Goal: Entertainment & Leisure: Browse casually

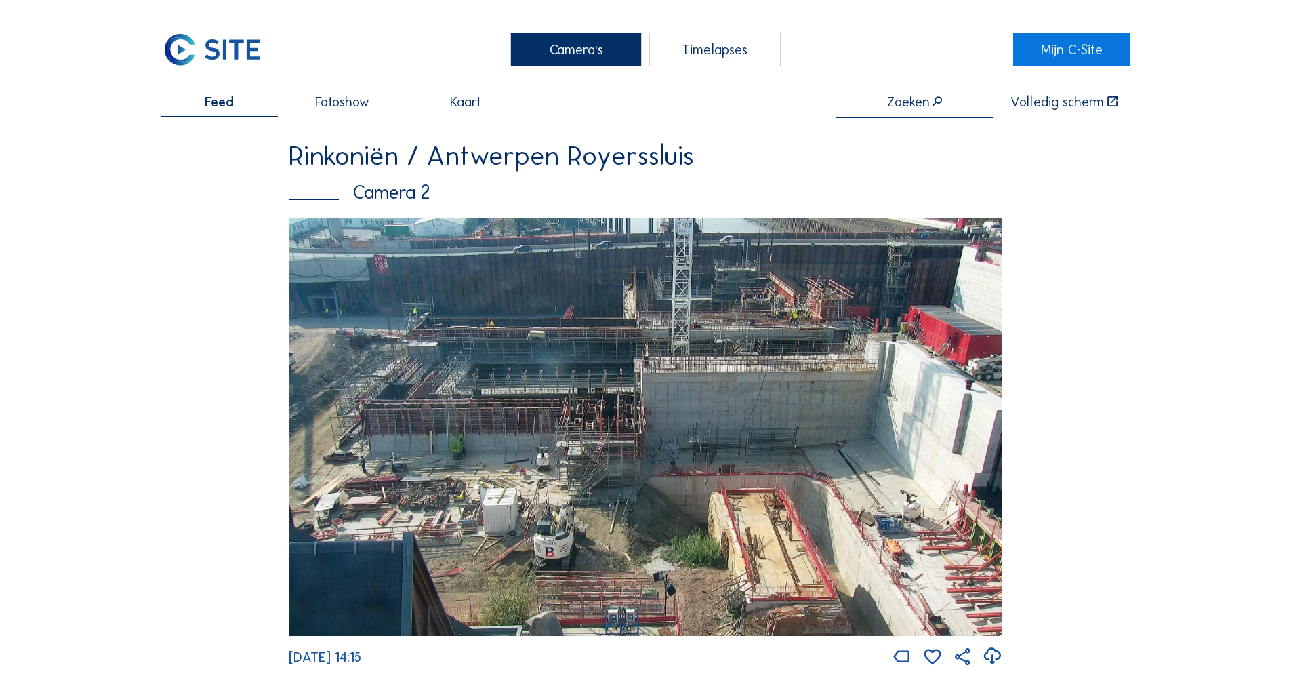
click at [591, 62] on div "Camera's" at bounding box center [576, 50] width 132 height 34
click at [550, 60] on div "Camera's" at bounding box center [576, 50] width 132 height 34
click at [580, 60] on div "Camera's" at bounding box center [576, 50] width 132 height 34
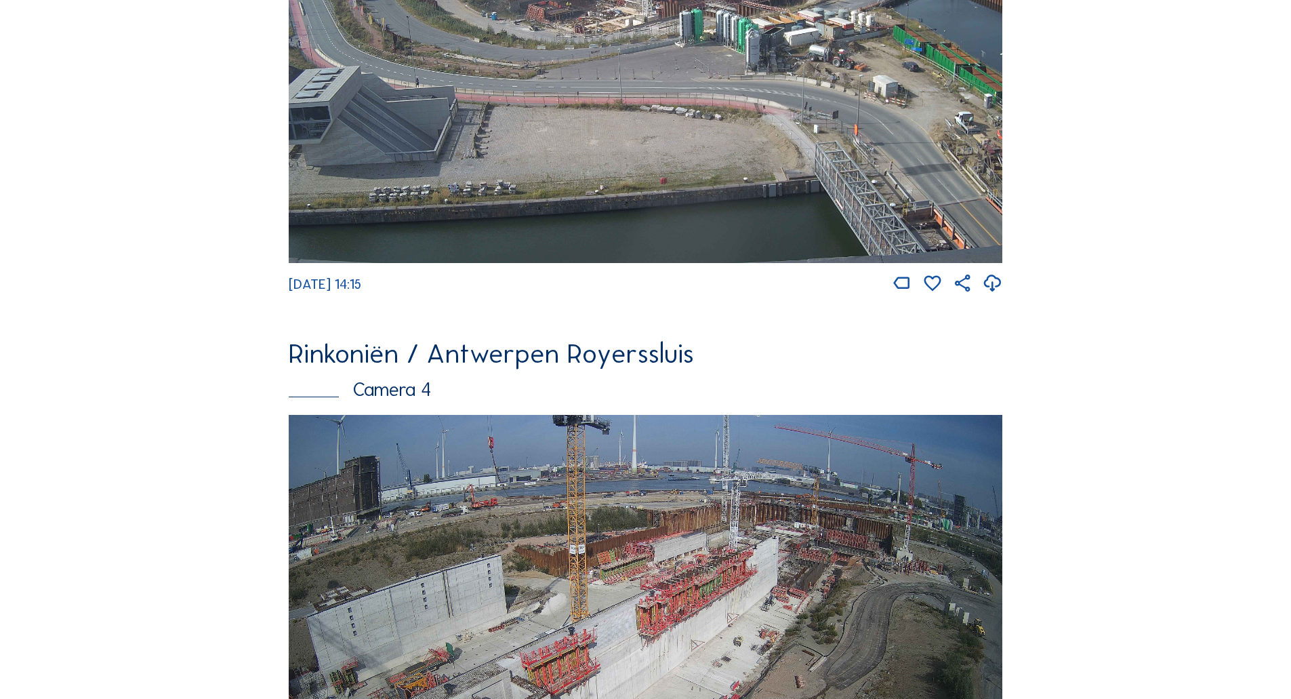
scroll to position [2459, 0]
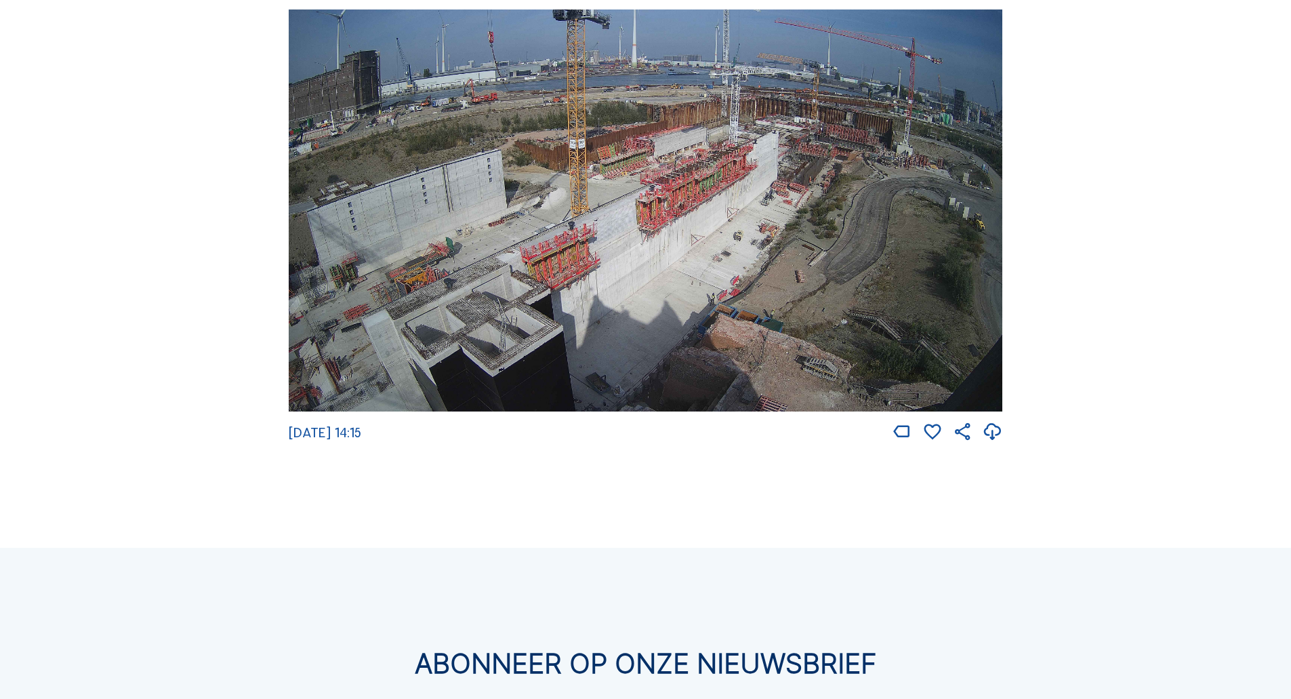
click at [637, 255] on img at bounding box center [646, 210] width 714 height 402
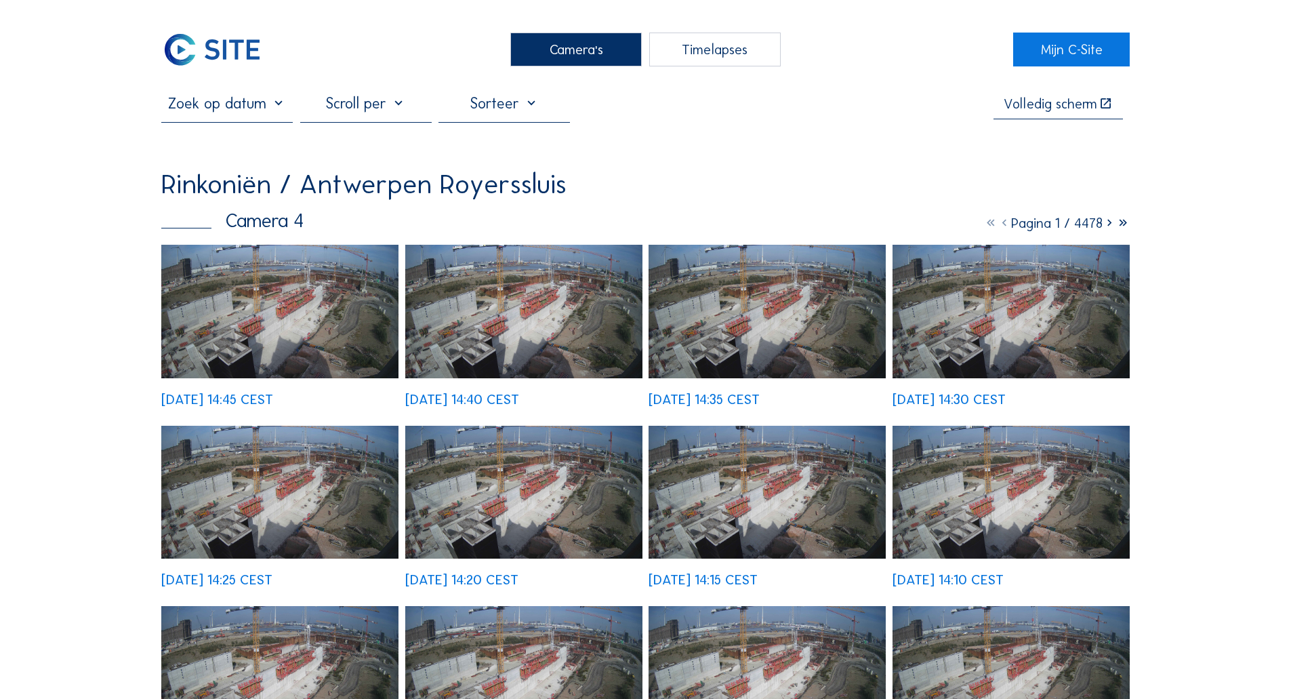
click at [294, 304] on img at bounding box center [279, 312] width 237 height 134
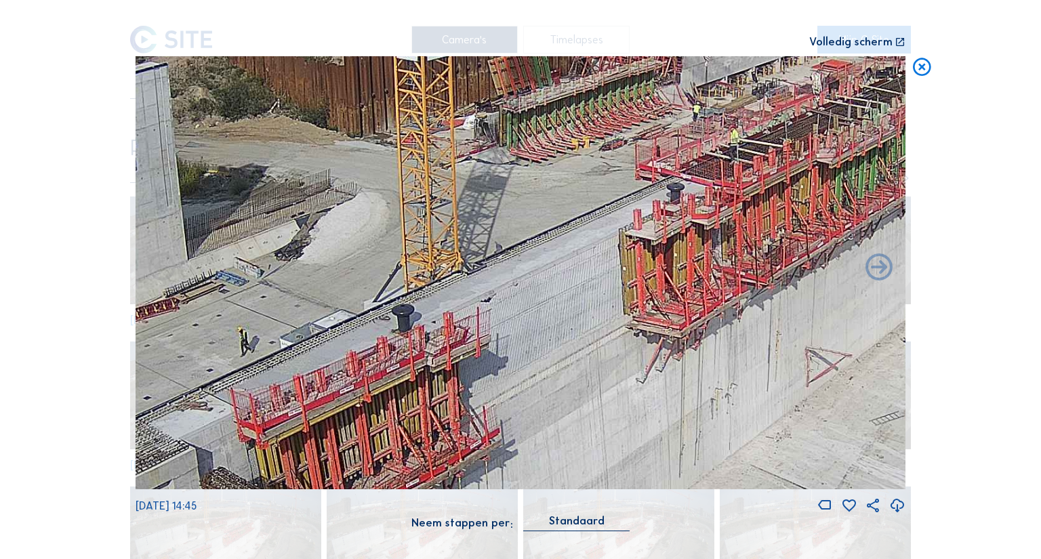
drag, startPoint x: 396, startPoint y: 219, endPoint x: 463, endPoint y: 289, distance: 97.3
click at [463, 289] on img at bounding box center [521, 272] width 770 height 433
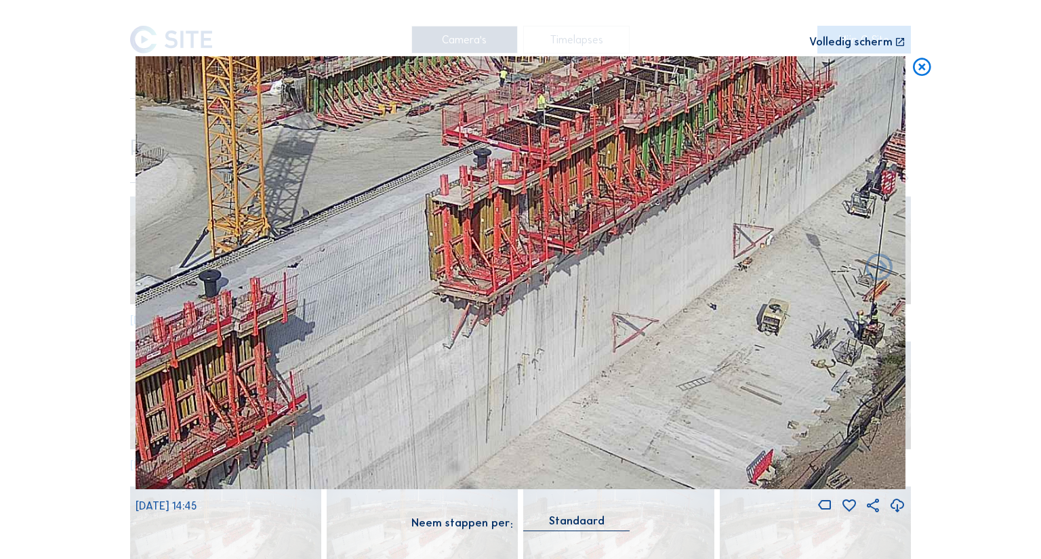
drag, startPoint x: 673, startPoint y: 247, endPoint x: 484, endPoint y: 208, distance: 193.0
click at [484, 208] on img at bounding box center [521, 272] width 770 height 433
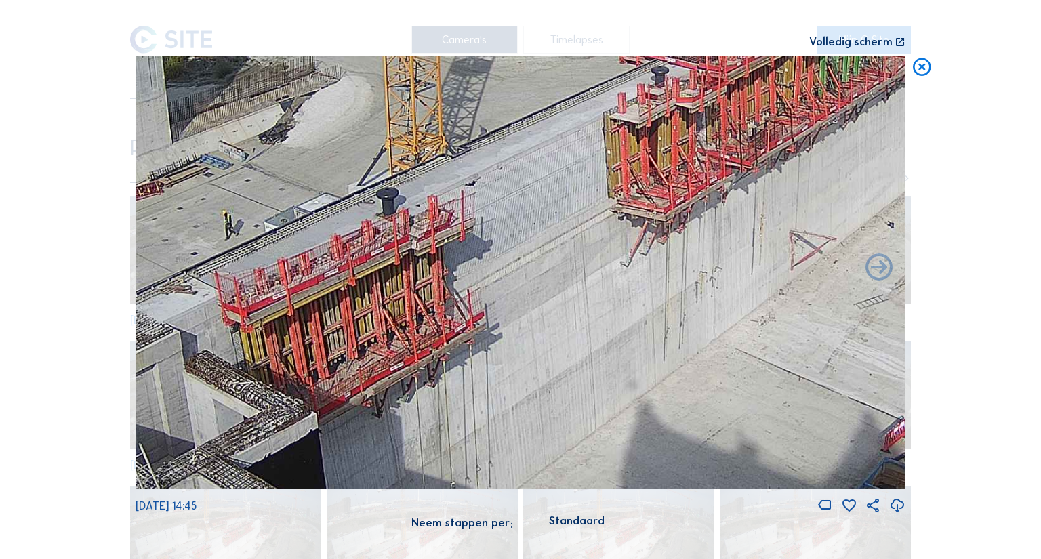
drag, startPoint x: 451, startPoint y: 277, endPoint x: 629, endPoint y: 195, distance: 195.6
click at [629, 195] on img at bounding box center [521, 272] width 770 height 433
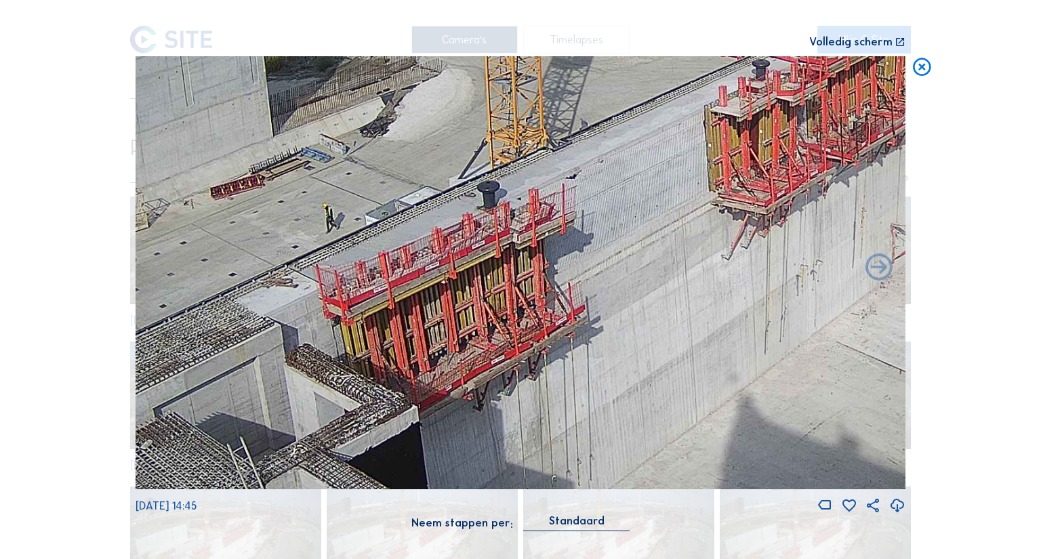
drag, startPoint x: 630, startPoint y: 262, endPoint x: 759, endPoint y: 258, distance: 129.5
click at [759, 258] on img at bounding box center [521, 272] width 770 height 433
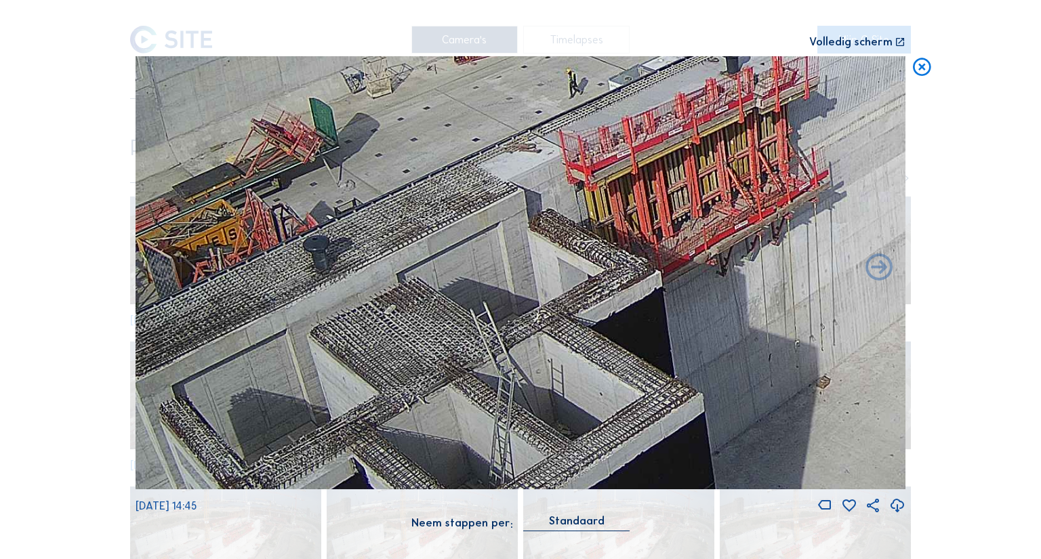
drag, startPoint x: 516, startPoint y: 314, endPoint x: 737, endPoint y: 162, distance: 268.1
click at [738, 162] on img at bounding box center [521, 272] width 770 height 433
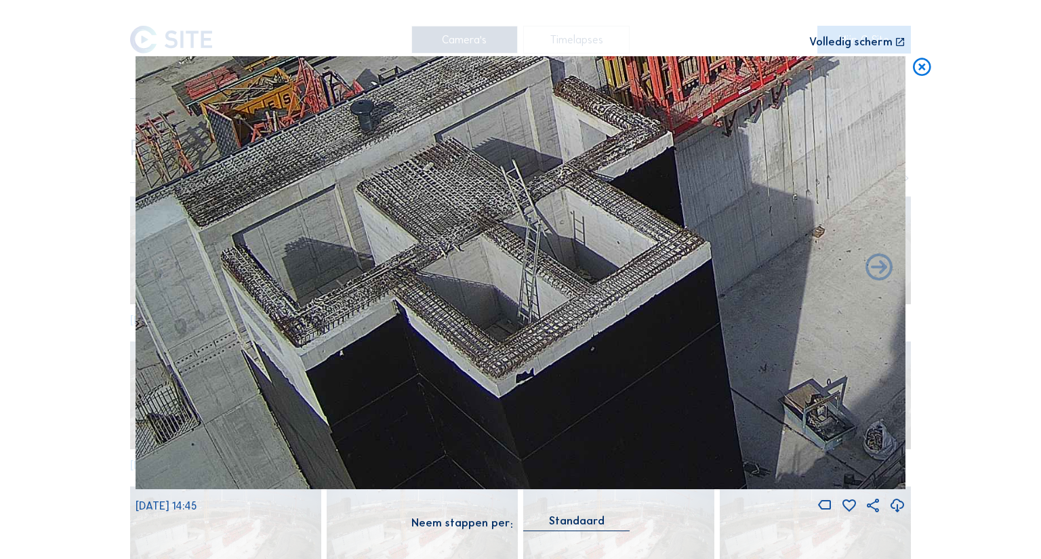
drag, startPoint x: 578, startPoint y: 294, endPoint x: 586, endPoint y: 165, distance: 129.0
click at [586, 165] on img at bounding box center [521, 272] width 770 height 433
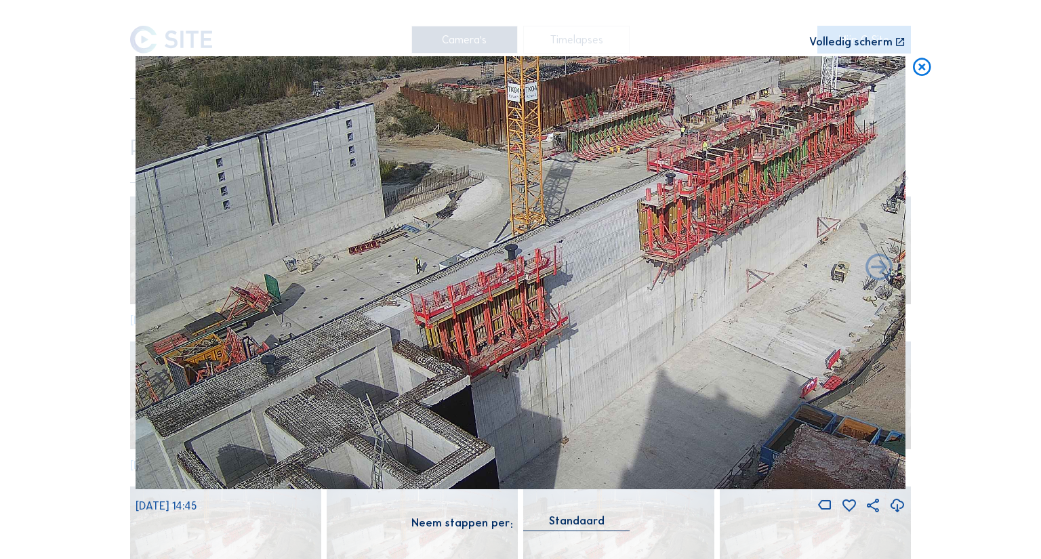
drag, startPoint x: 594, startPoint y: 207, endPoint x: 475, endPoint y: 291, distance: 145.9
click at [475, 291] on img at bounding box center [521, 272] width 770 height 433
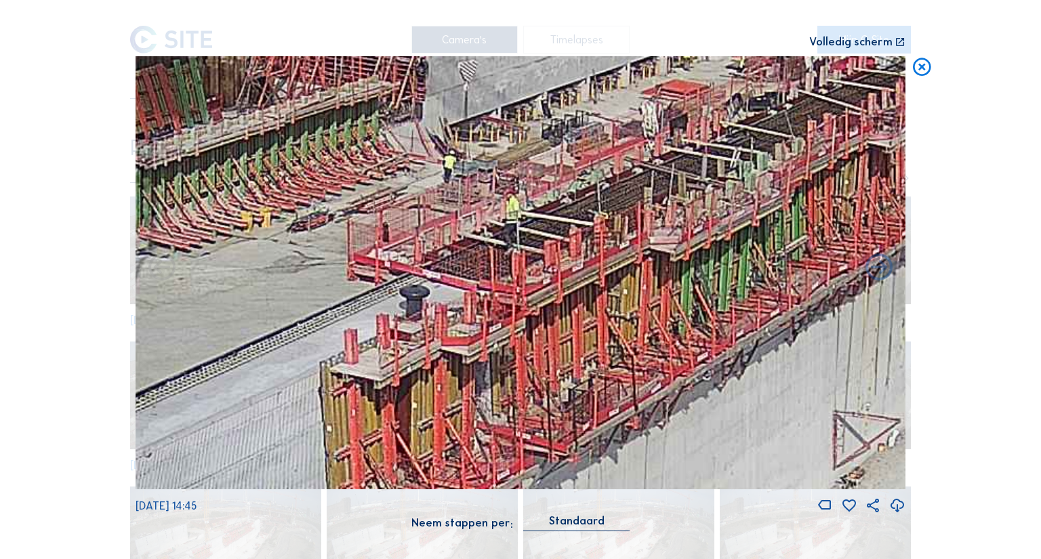
click at [686, 184] on img at bounding box center [521, 272] width 770 height 433
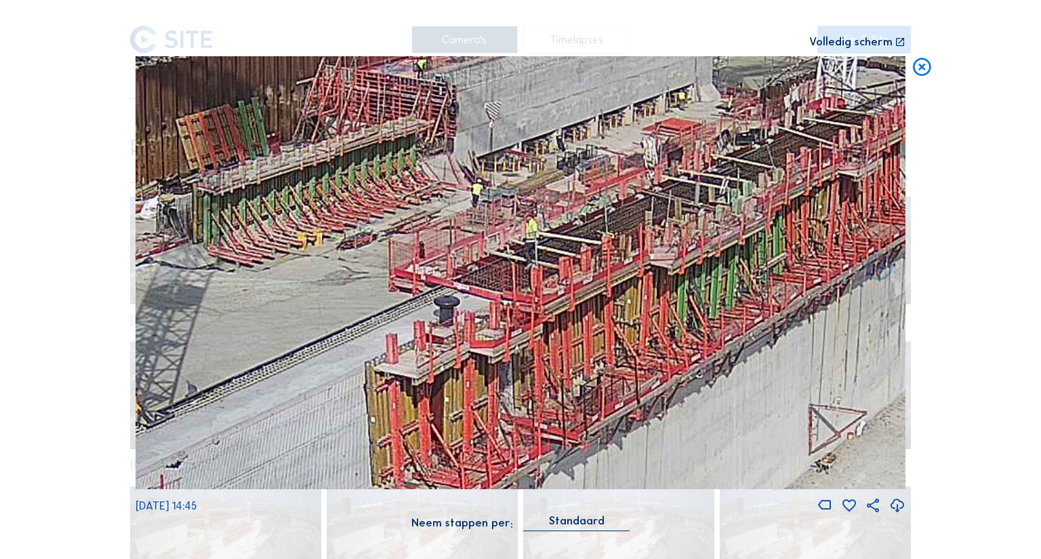
drag, startPoint x: 648, startPoint y: 195, endPoint x: 634, endPoint y: 209, distance: 19.7
click at [634, 209] on img at bounding box center [521, 272] width 770 height 433
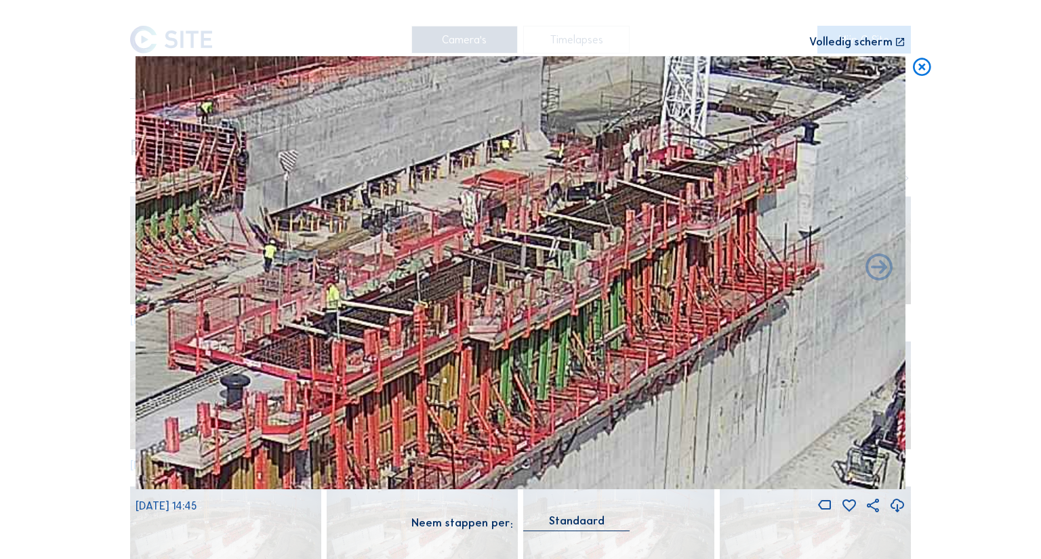
drag, startPoint x: 792, startPoint y: 325, endPoint x: 706, endPoint y: 274, distance: 99.4
click at [706, 274] on img at bounding box center [521, 272] width 770 height 433
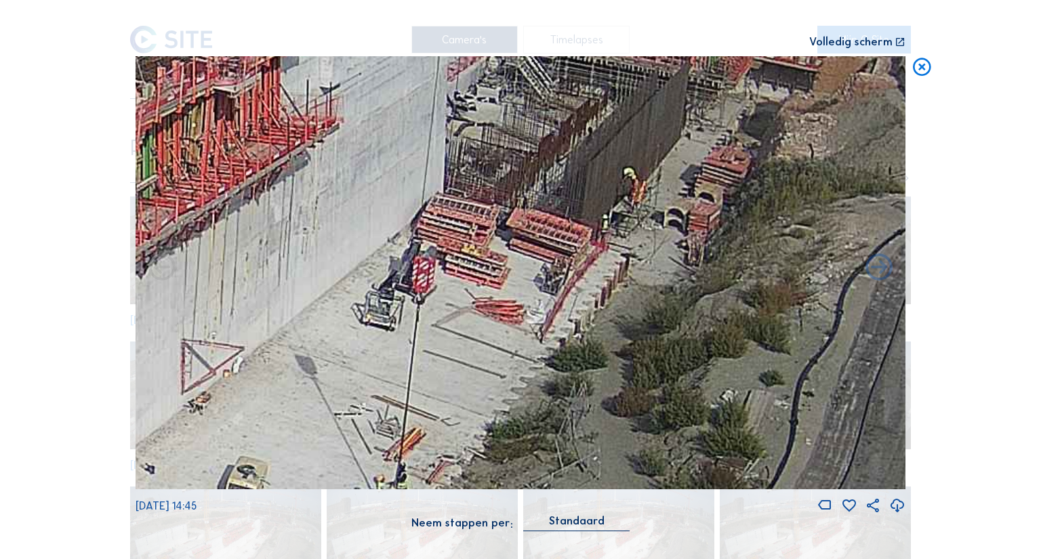
drag, startPoint x: 719, startPoint y: 340, endPoint x: 402, endPoint y: 258, distance: 327.0
click at [402, 258] on img at bounding box center [521, 272] width 770 height 433
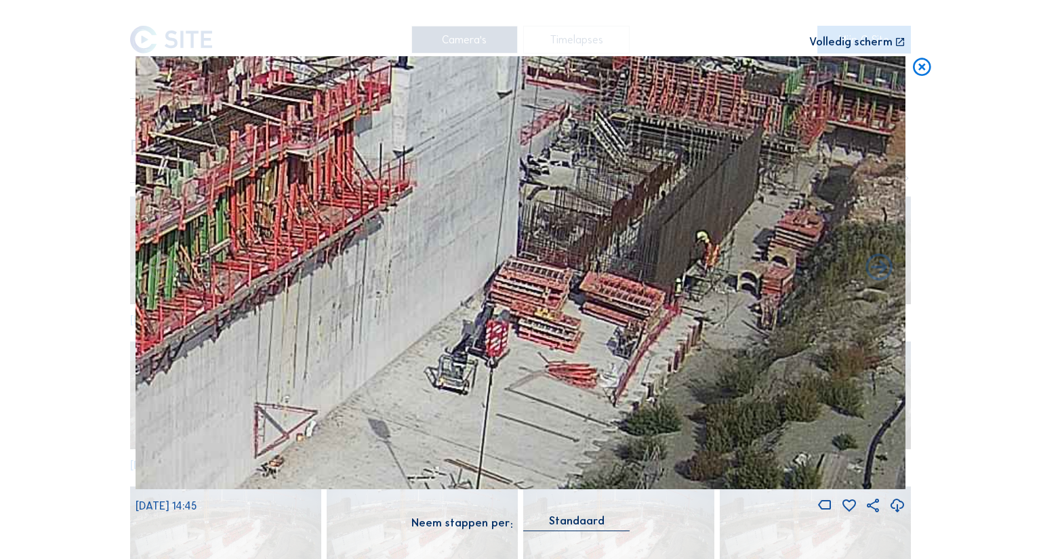
drag, startPoint x: 409, startPoint y: 273, endPoint x: 482, endPoint y: 337, distance: 97.1
click at [482, 337] on img at bounding box center [521, 272] width 770 height 433
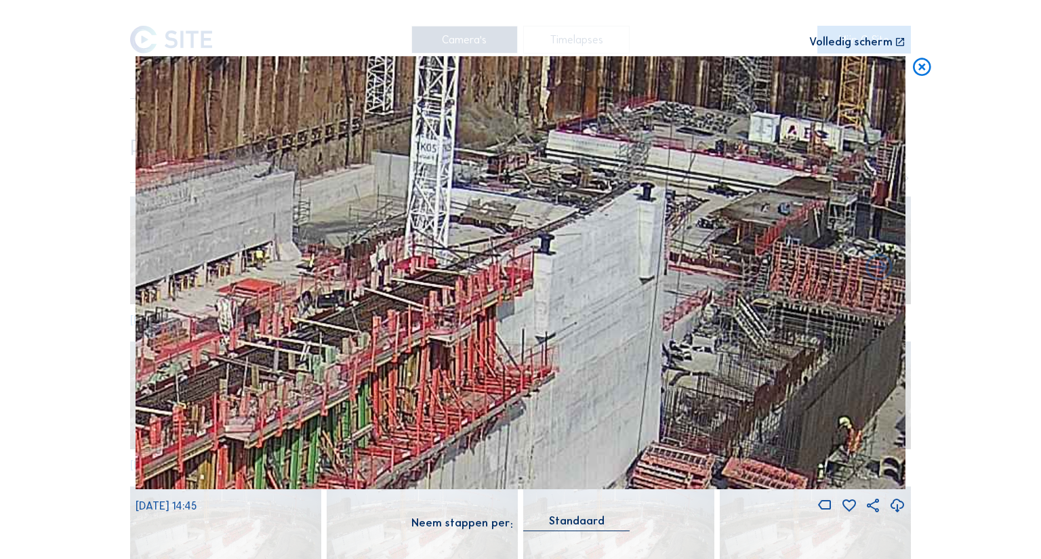
drag, startPoint x: 392, startPoint y: 322, endPoint x: 531, endPoint y: 462, distance: 197.0
click at [531, 462] on img at bounding box center [521, 272] width 770 height 433
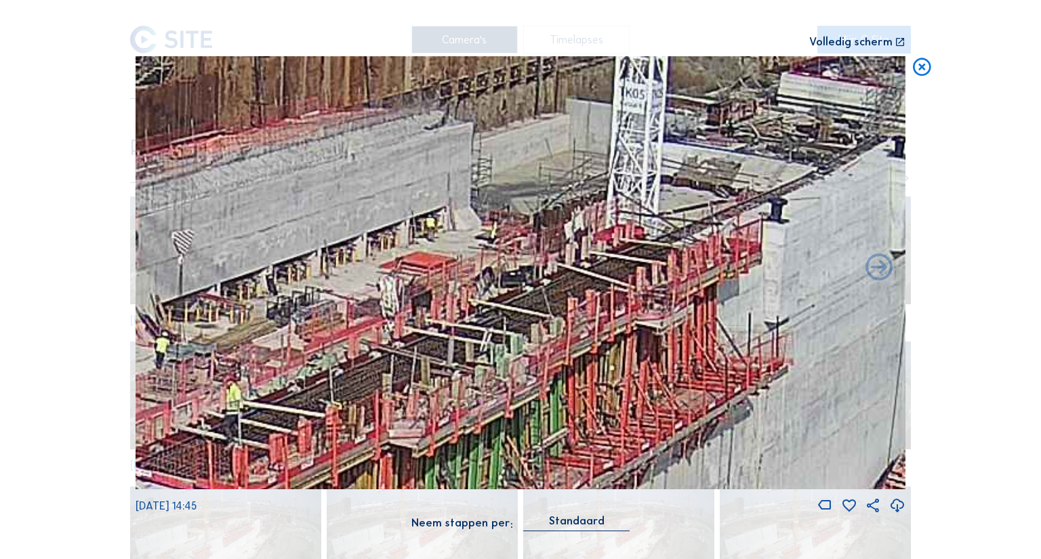
drag, startPoint x: 412, startPoint y: 311, endPoint x: 586, endPoint y: 276, distance: 177.1
click at [586, 276] on img at bounding box center [521, 272] width 770 height 433
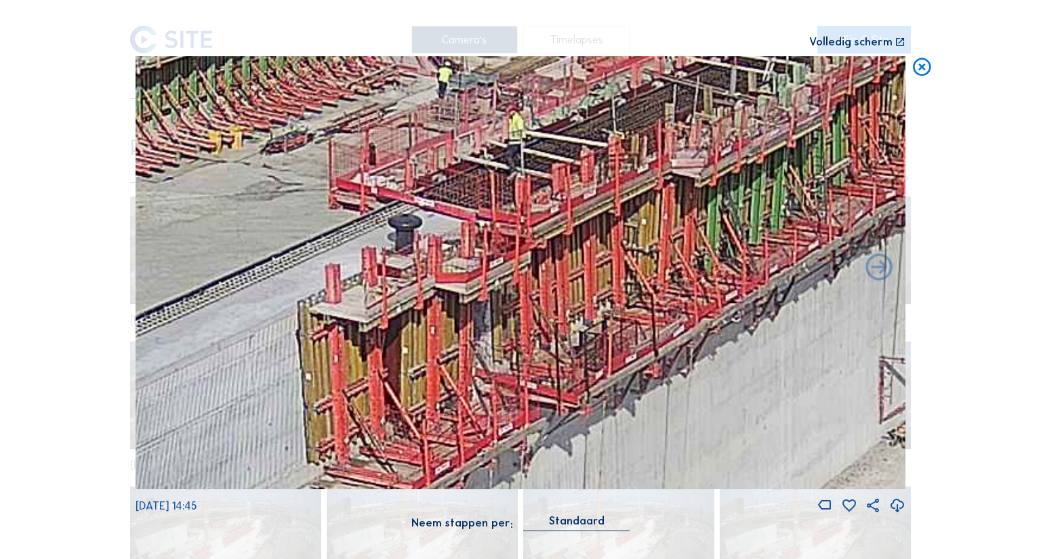
drag, startPoint x: 416, startPoint y: 327, endPoint x: 689, endPoint y: 64, distance: 379.2
click at [689, 64] on img at bounding box center [521, 272] width 770 height 433
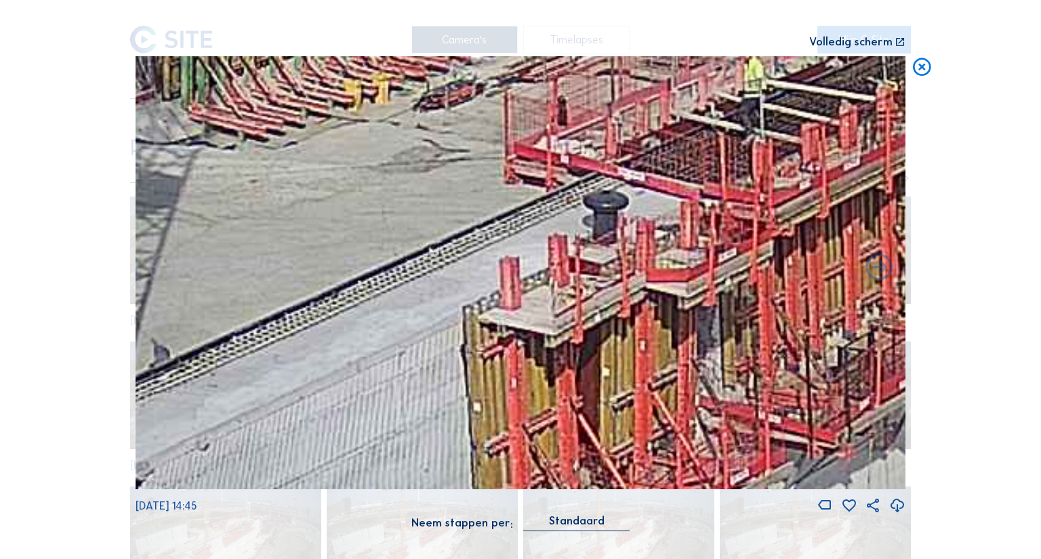
drag, startPoint x: 392, startPoint y: 265, endPoint x: 579, endPoint y: 258, distance: 186.6
click at [579, 258] on img at bounding box center [521, 272] width 770 height 433
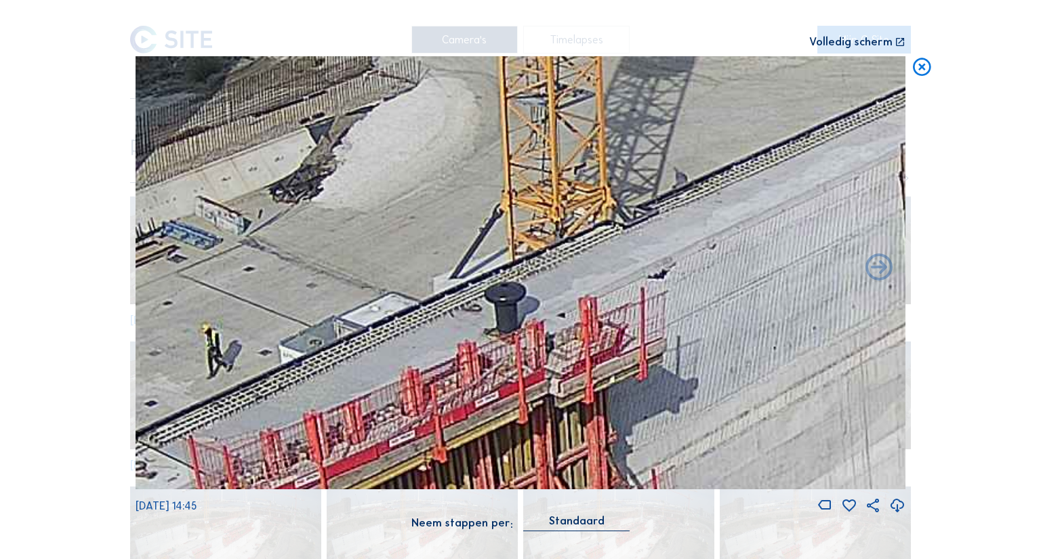
drag, startPoint x: 525, startPoint y: 196, endPoint x: 932, endPoint y: 50, distance: 432.1
click at [932, 50] on div "Scroll om door de tijd te reizen | Druk op de 'Alt'-knop + scroll om te Zoomen …" at bounding box center [520, 279] width 1041 height 559
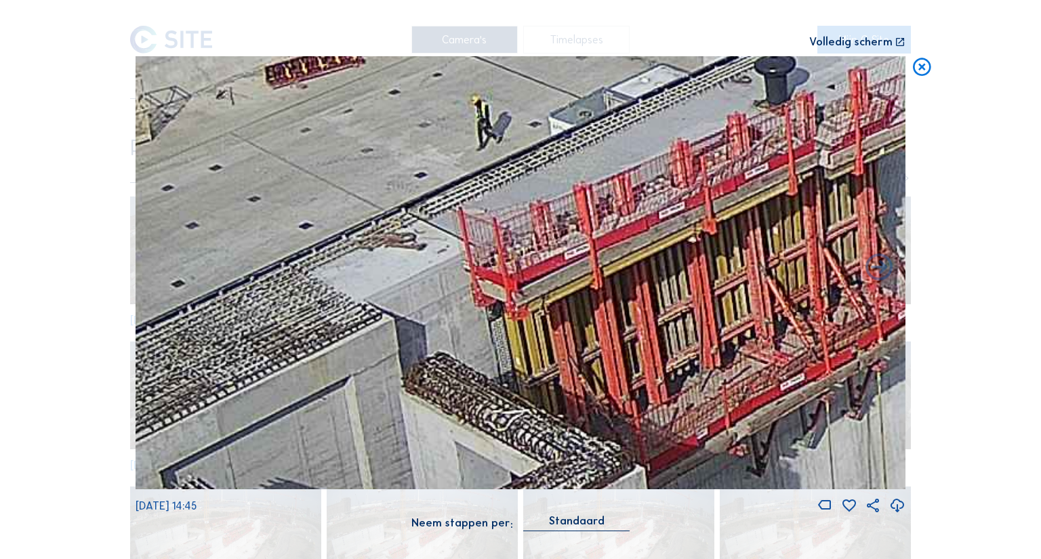
drag, startPoint x: 513, startPoint y: 300, endPoint x: 783, endPoint y: 71, distance: 353.5
click at [783, 71] on img at bounding box center [521, 272] width 770 height 433
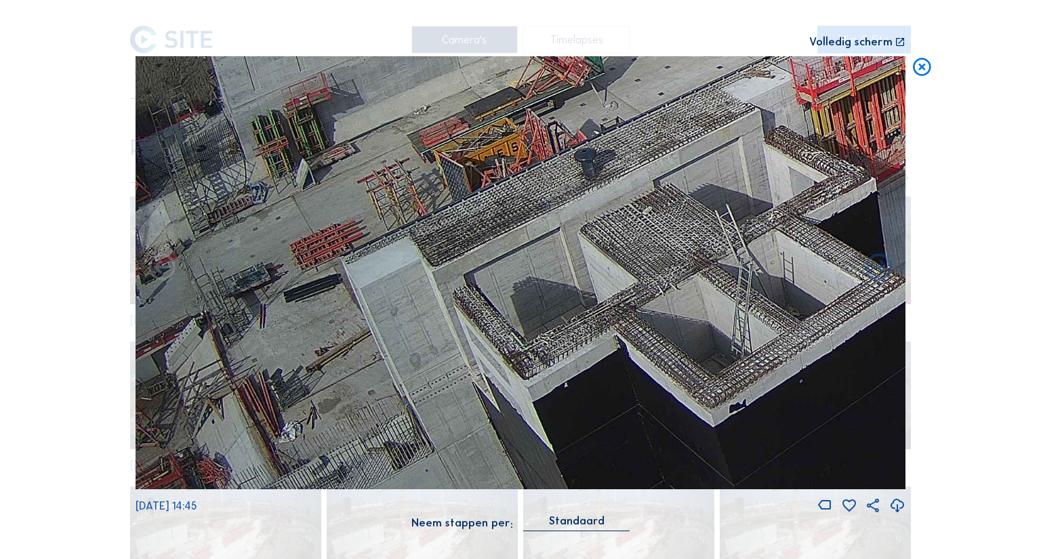
drag, startPoint x: 483, startPoint y: 207, endPoint x: 684, endPoint y: 129, distance: 215.7
click at [684, 129] on img at bounding box center [521, 272] width 770 height 433
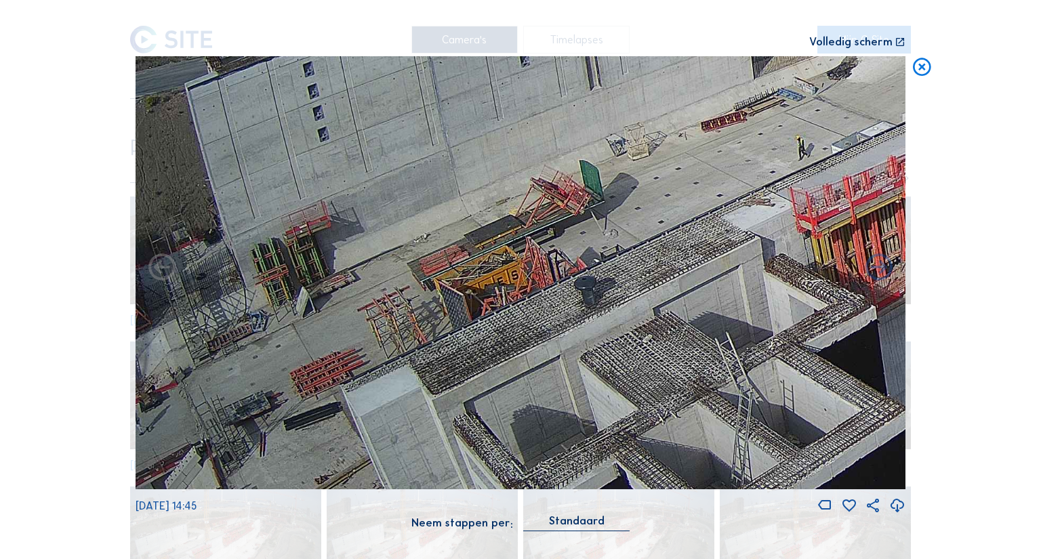
drag, startPoint x: 481, startPoint y: 230, endPoint x: 558, endPoint y: 327, distance: 124.0
click at [558, 327] on img at bounding box center [521, 272] width 770 height 433
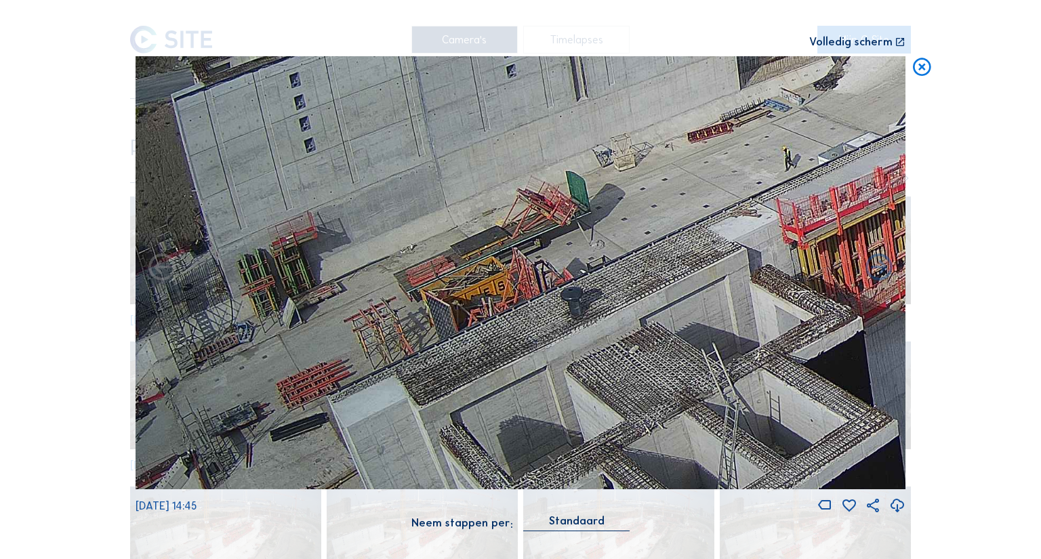
drag, startPoint x: 615, startPoint y: 232, endPoint x: 423, endPoint y: 338, distance: 219.1
click at [423, 338] on img at bounding box center [521, 272] width 770 height 433
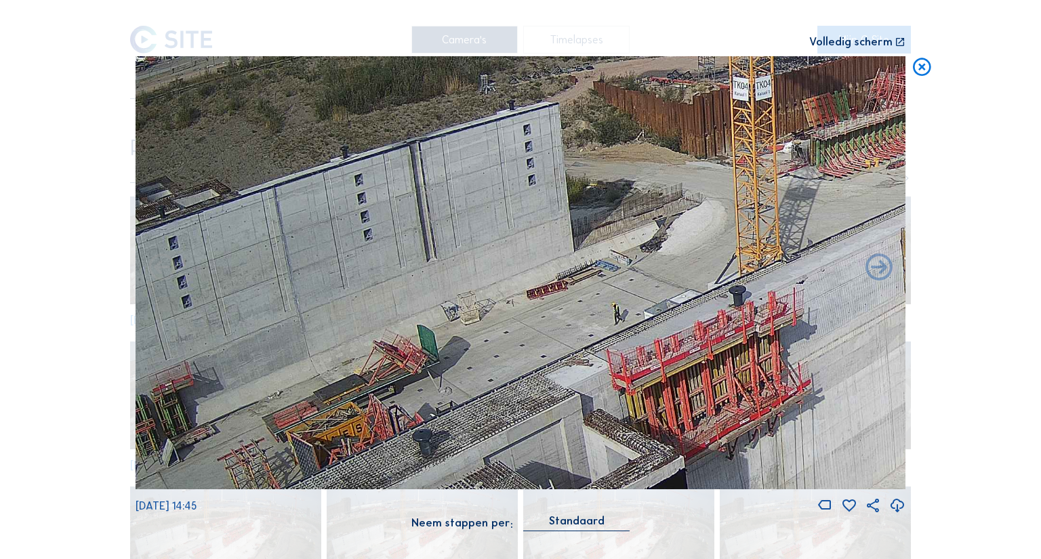
drag, startPoint x: 662, startPoint y: 171, endPoint x: 682, endPoint y: 223, distance: 56.0
click at [682, 223] on img at bounding box center [521, 272] width 770 height 433
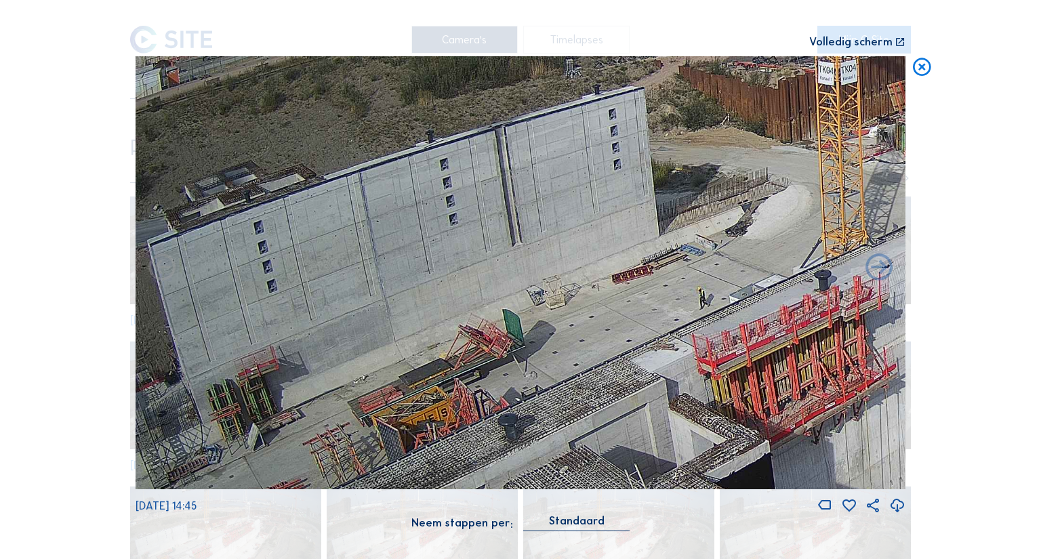
drag, startPoint x: 350, startPoint y: 254, endPoint x: 423, endPoint y: 249, distance: 73.4
click at [423, 249] on img at bounding box center [521, 272] width 770 height 433
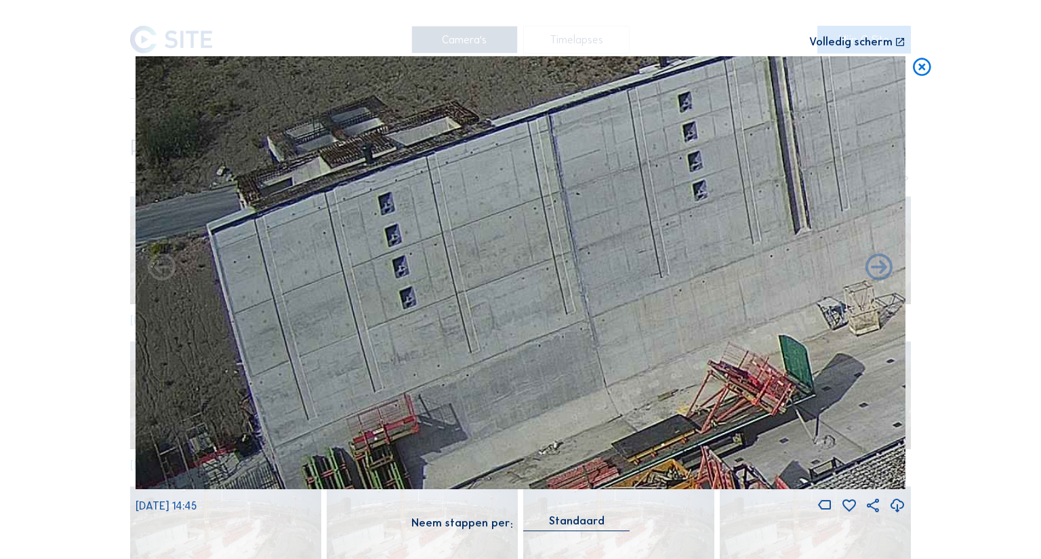
click at [685, 280] on img at bounding box center [521, 272] width 770 height 433
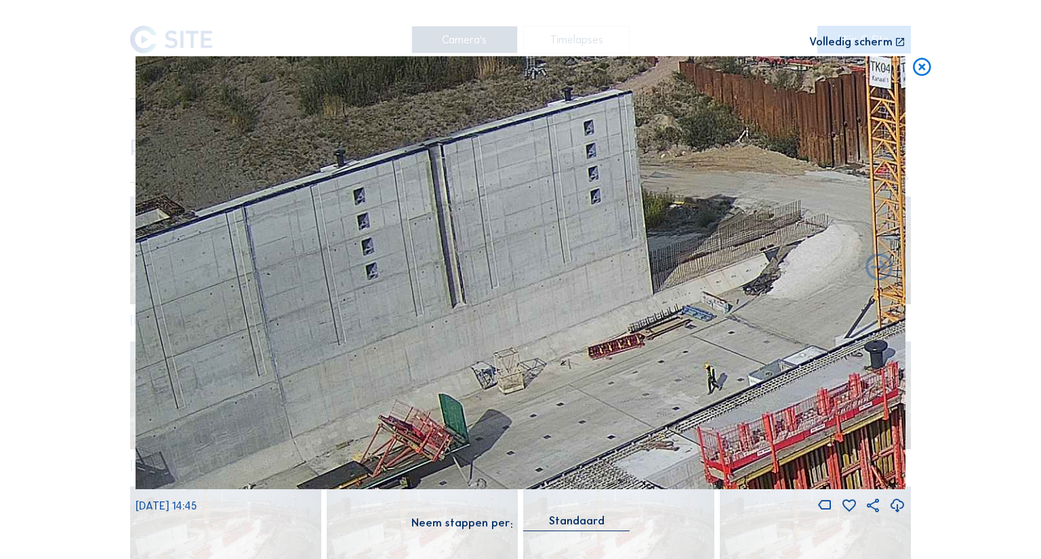
drag, startPoint x: 653, startPoint y: 302, endPoint x: 662, endPoint y: 325, distance: 24.4
click at [662, 325] on img at bounding box center [521, 272] width 770 height 433
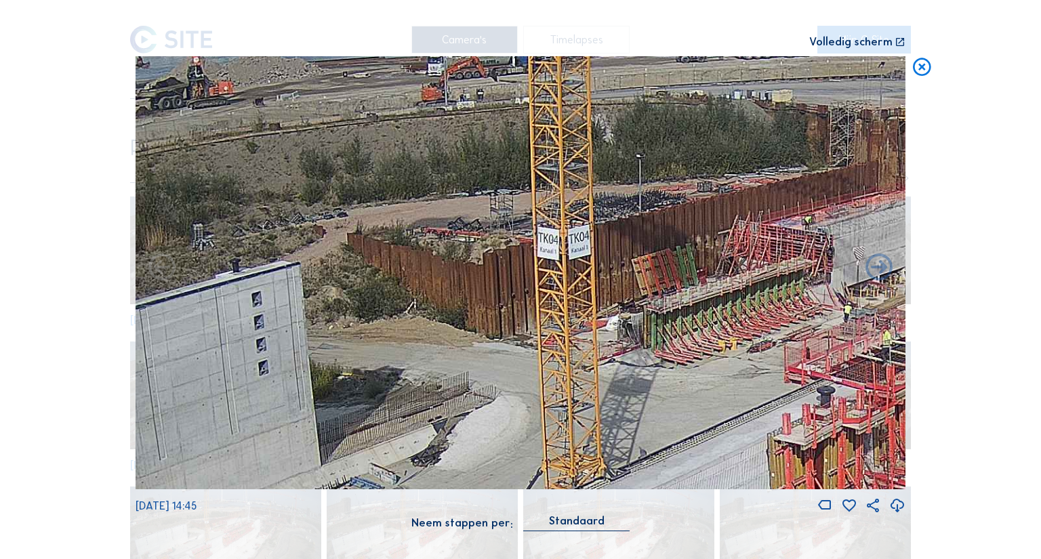
drag, startPoint x: 630, startPoint y: 284, endPoint x: 390, endPoint y: 378, distance: 256.9
click at [390, 378] on img at bounding box center [521, 272] width 770 height 433
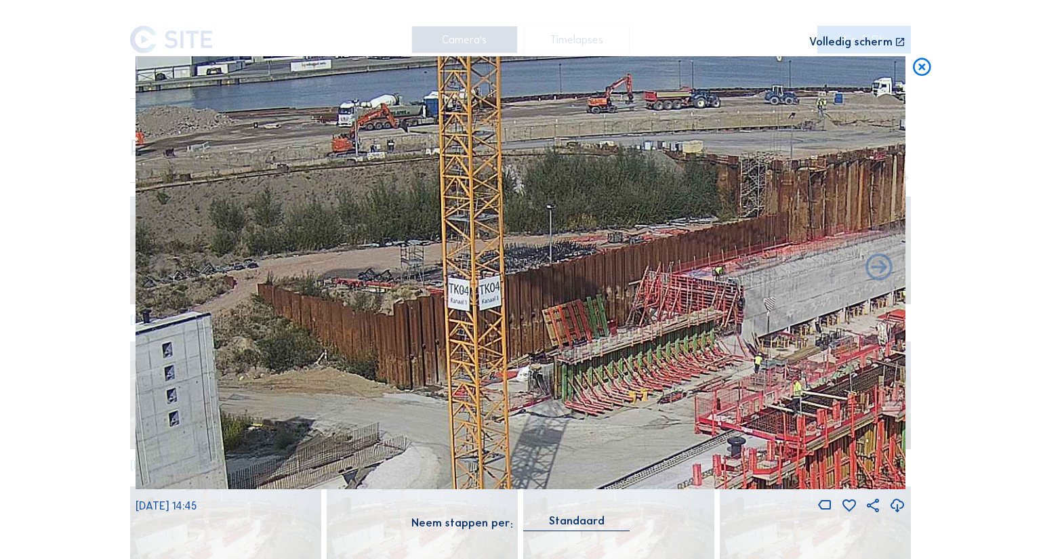
drag, startPoint x: 677, startPoint y: 220, endPoint x: 541, endPoint y: 279, distance: 148.5
click at [541, 279] on img at bounding box center [521, 272] width 770 height 433
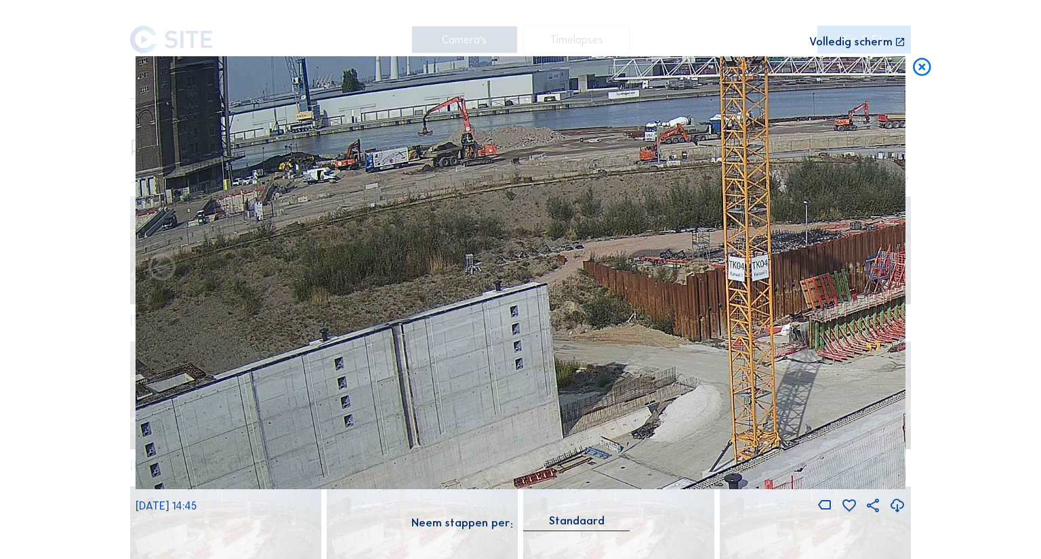
drag, startPoint x: 335, startPoint y: 247, endPoint x: 531, endPoint y: 239, distance: 196.1
click at [531, 239] on img at bounding box center [521, 272] width 770 height 433
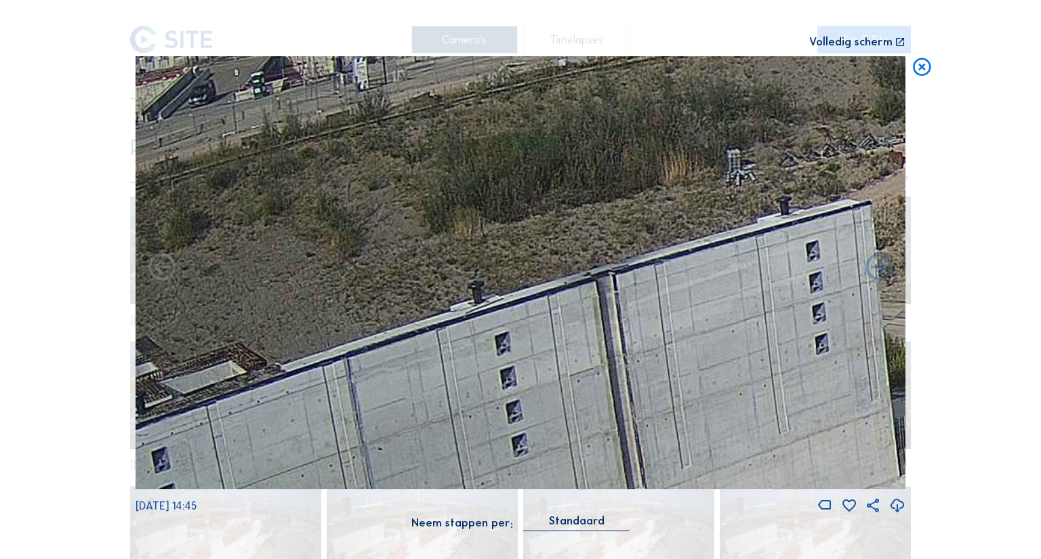
drag, startPoint x: 317, startPoint y: 280, endPoint x: 598, endPoint y: 62, distance: 356.1
click at [598, 62] on img at bounding box center [521, 272] width 770 height 433
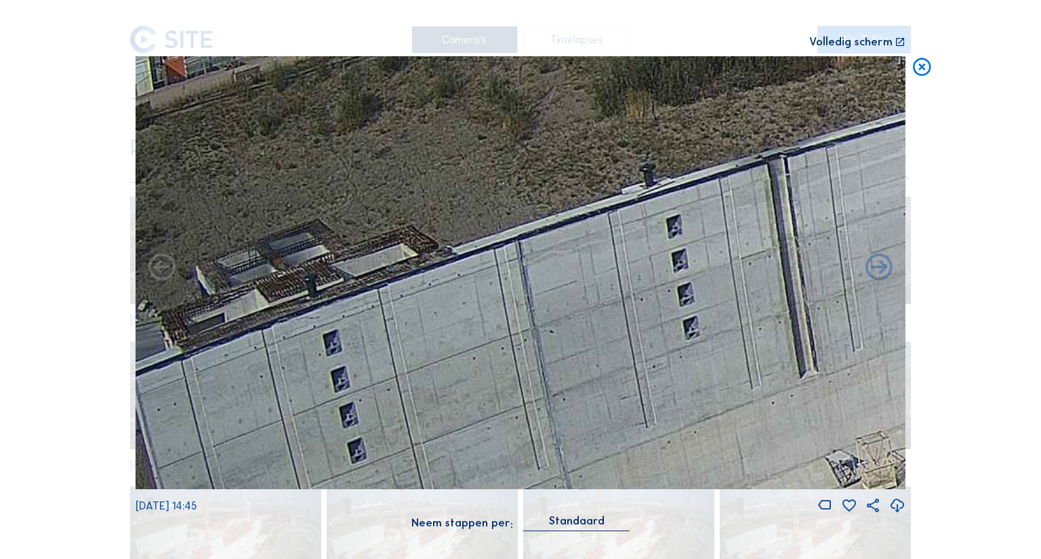
drag, startPoint x: 518, startPoint y: 271, endPoint x: 686, endPoint y: 161, distance: 200.8
click at [683, 162] on img at bounding box center [521, 272] width 770 height 433
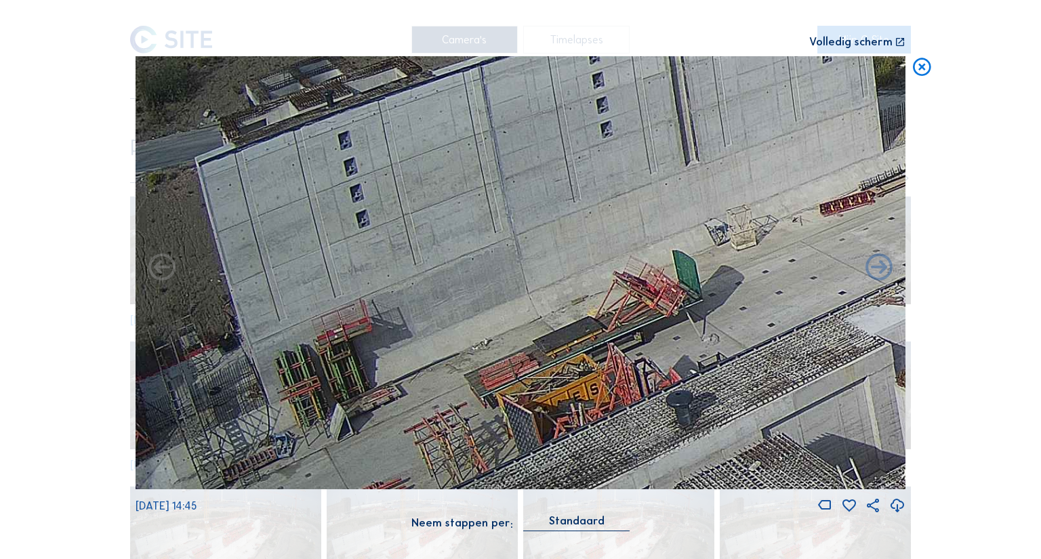
drag, startPoint x: 437, startPoint y: 263, endPoint x: 735, endPoint y: 96, distance: 341.7
click at [735, 96] on img at bounding box center [521, 272] width 770 height 433
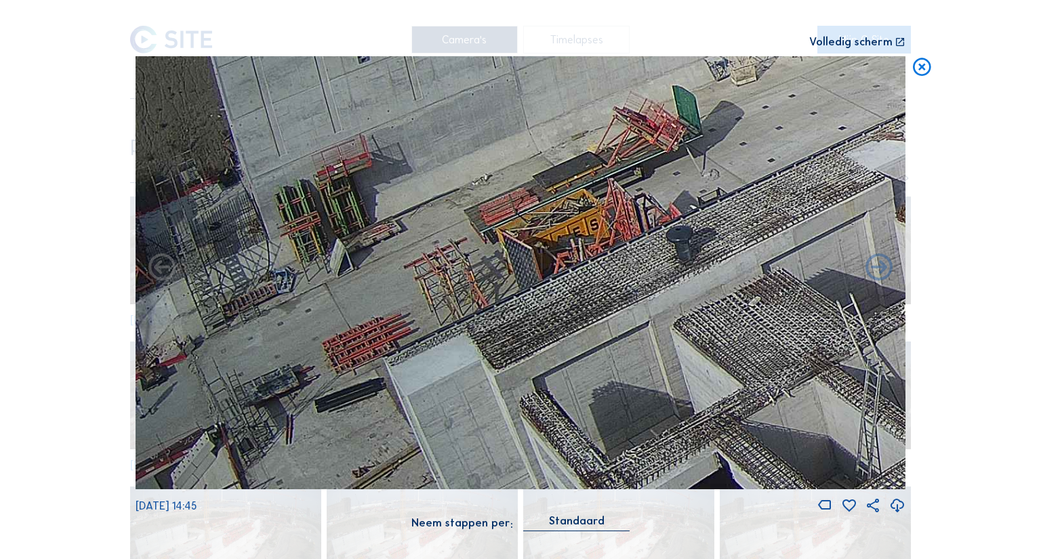
drag, startPoint x: 366, startPoint y: 315, endPoint x: 558, endPoint y: 118, distance: 274.7
click at [558, 118] on img at bounding box center [521, 272] width 770 height 433
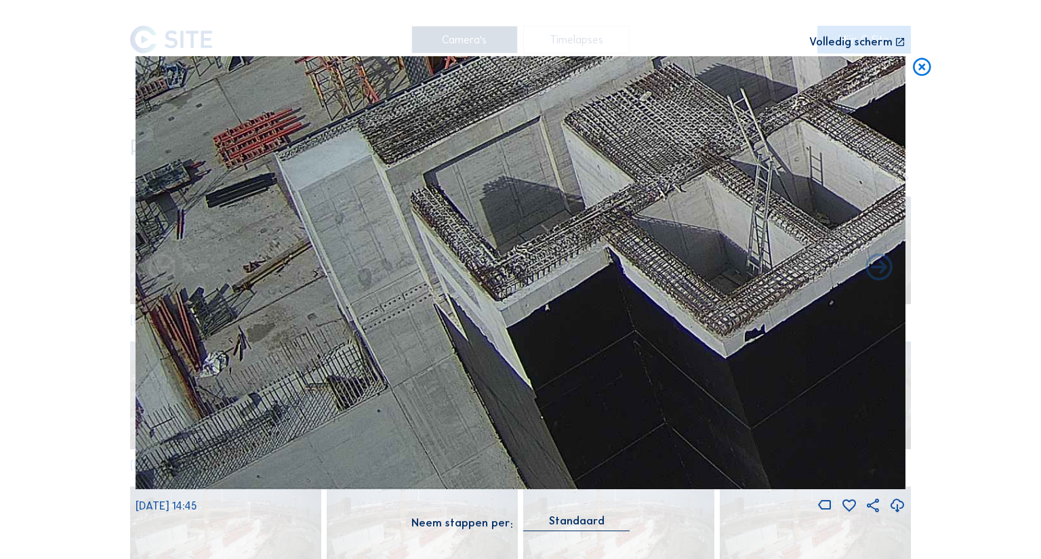
drag, startPoint x: 374, startPoint y: 140, endPoint x: 342, endPoint y: 88, distance: 60.6
click at [342, 88] on img at bounding box center [521, 272] width 770 height 433
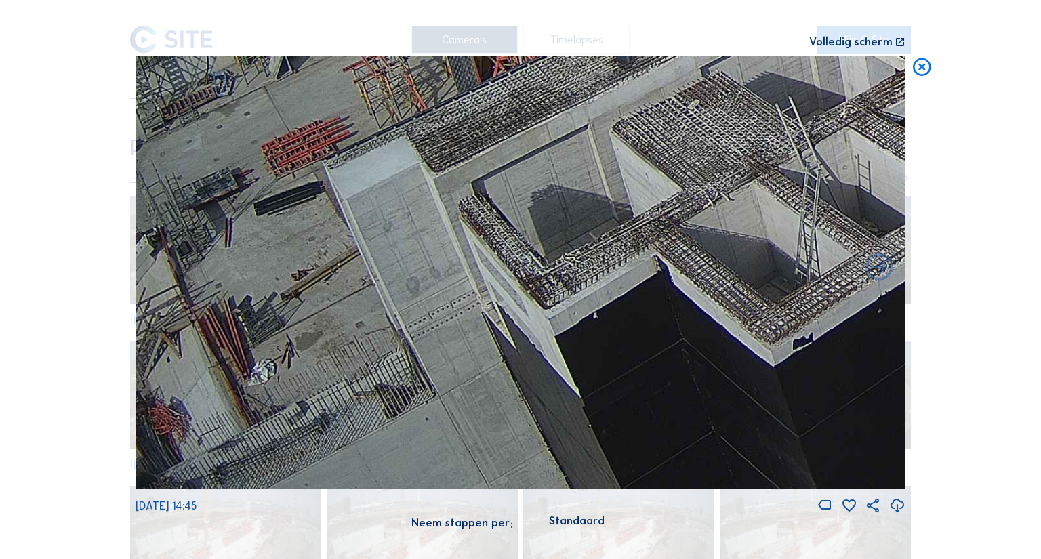
drag, startPoint x: 400, startPoint y: 315, endPoint x: 436, endPoint y: 320, distance: 36.2
click at [436, 320] on img at bounding box center [521, 272] width 770 height 433
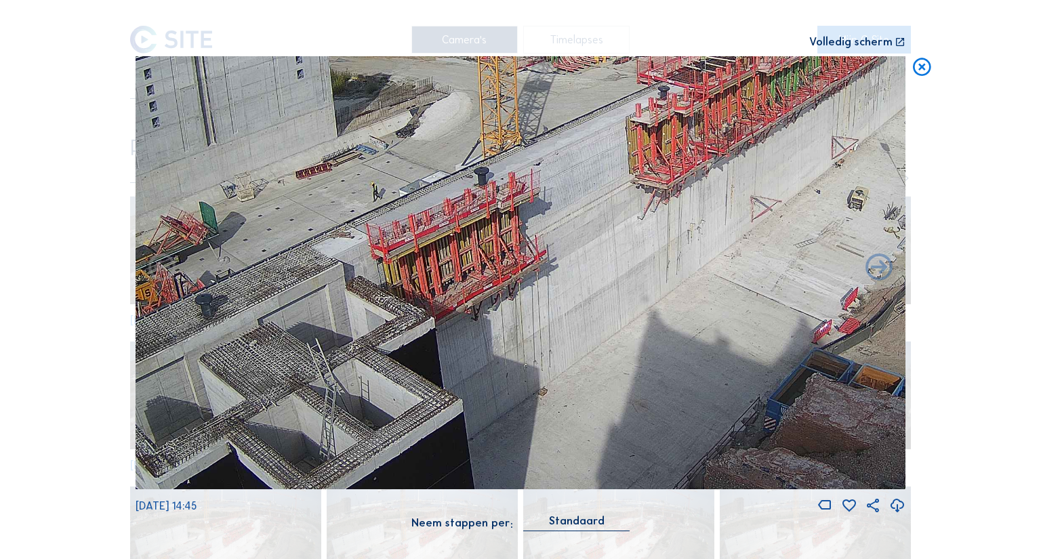
drag, startPoint x: 725, startPoint y: 270, endPoint x: 420, endPoint y: 400, distance: 331.4
click at [420, 400] on img at bounding box center [521, 272] width 770 height 433
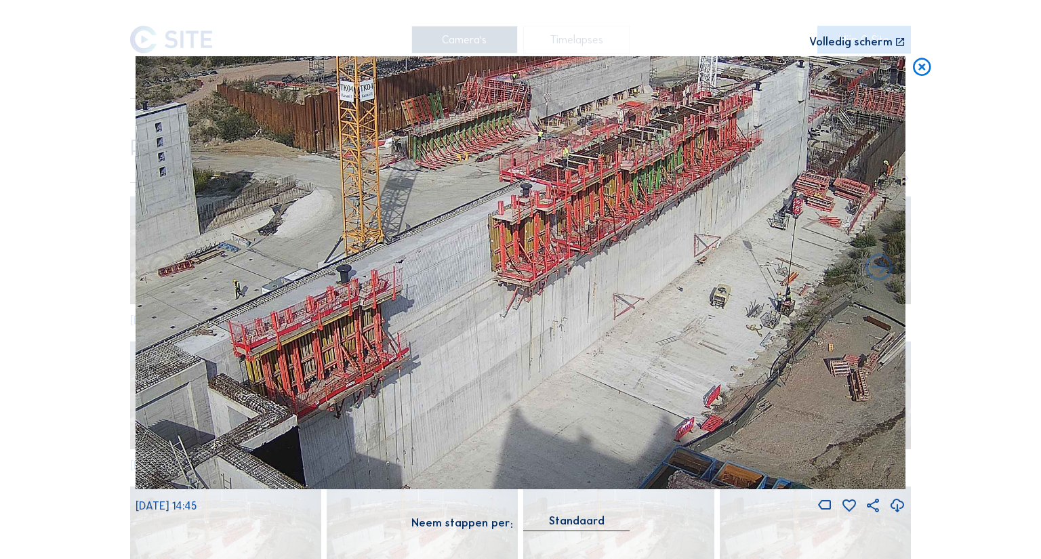
click at [595, 277] on img at bounding box center [521, 272] width 770 height 433
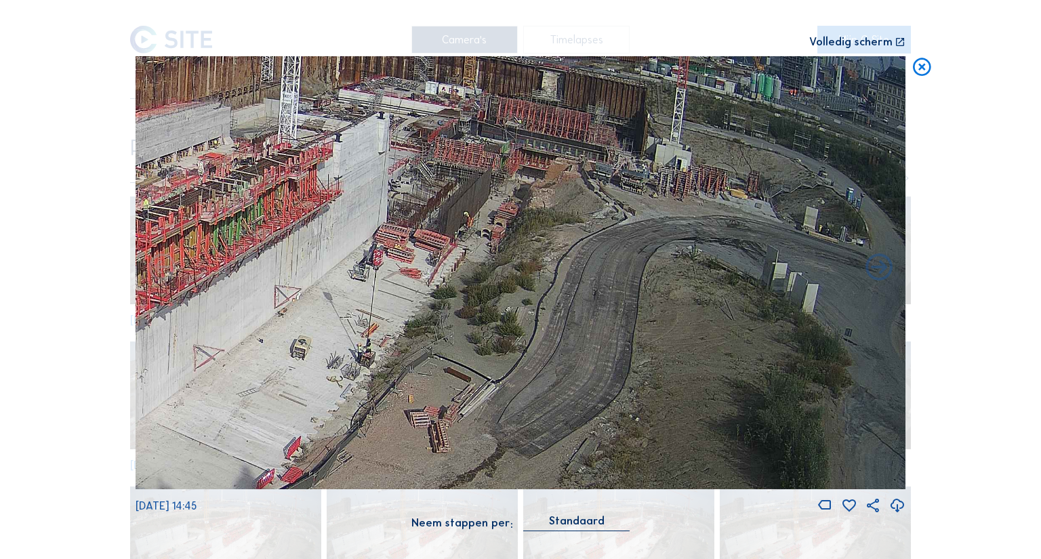
drag, startPoint x: 611, startPoint y: 295, endPoint x: 244, endPoint y: 329, distance: 368.3
click at [244, 329] on img at bounding box center [521, 272] width 770 height 433
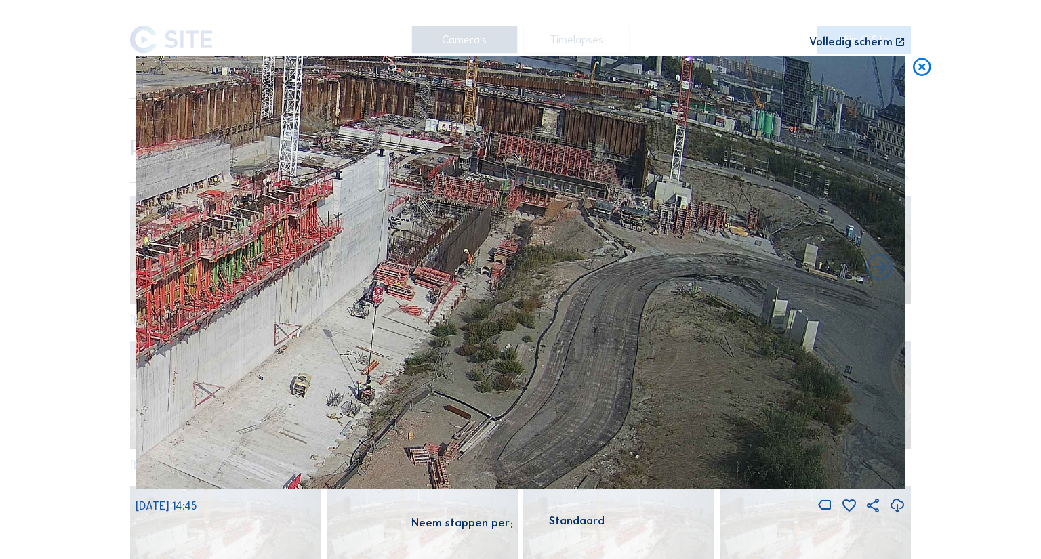
drag, startPoint x: 588, startPoint y: 350, endPoint x: 399, endPoint y: 352, distance: 188.5
click at [399, 352] on img at bounding box center [521, 272] width 770 height 433
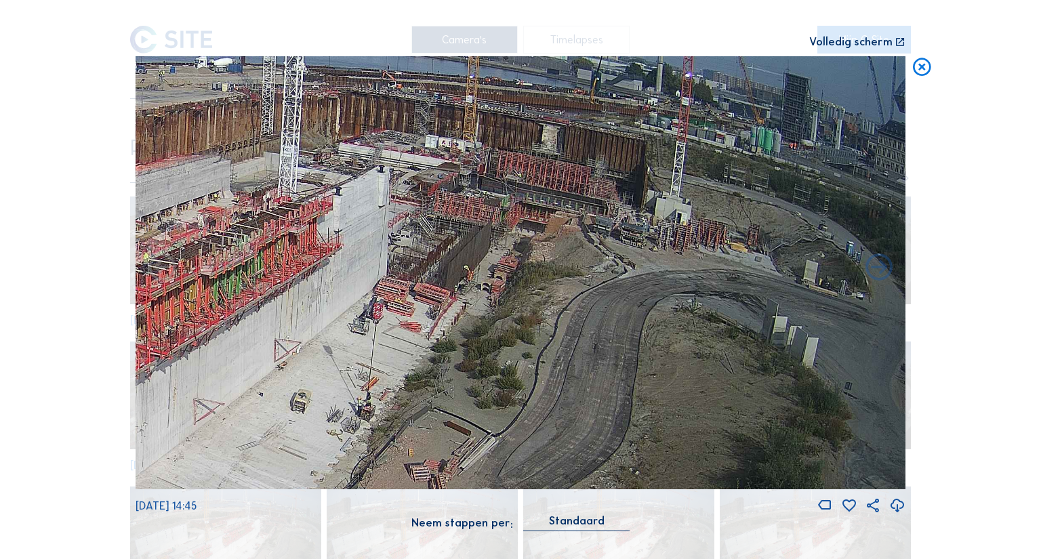
drag, startPoint x: 449, startPoint y: 381, endPoint x: 409, endPoint y: 390, distance: 41.8
click at [409, 390] on img at bounding box center [521, 272] width 770 height 433
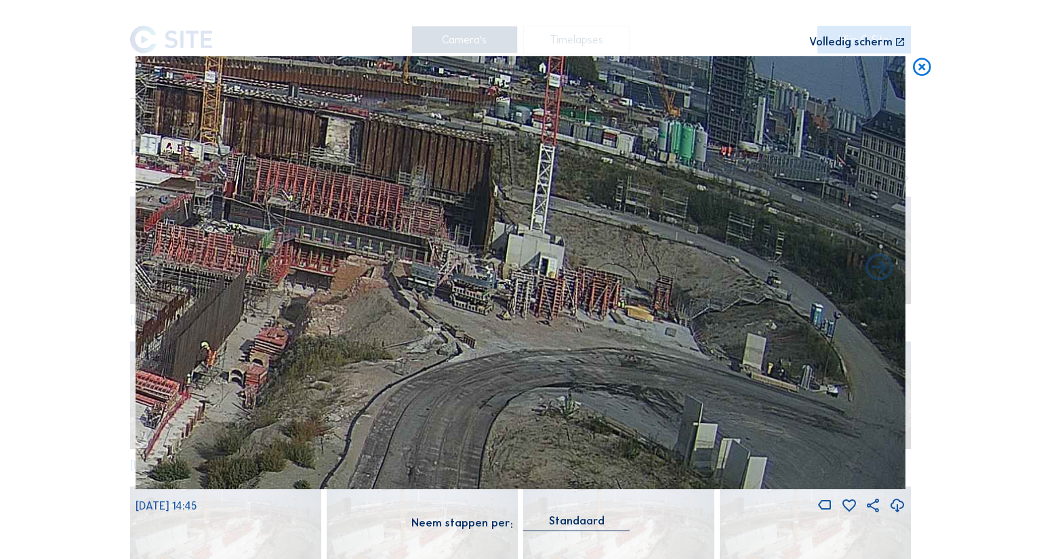
drag, startPoint x: 511, startPoint y: 298, endPoint x: 377, endPoint y: 371, distance: 152.9
click at [377, 371] on img at bounding box center [521, 272] width 770 height 433
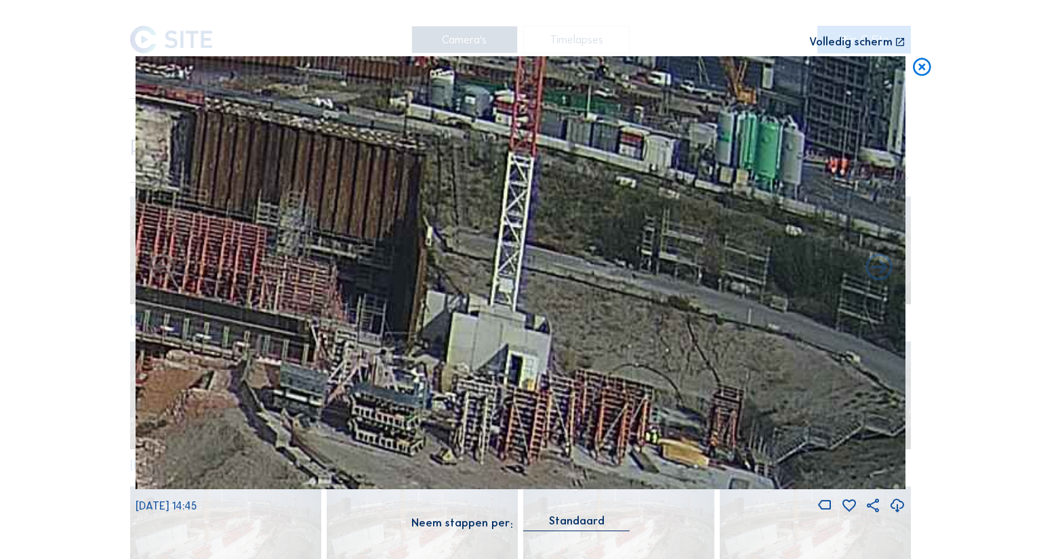
drag, startPoint x: 515, startPoint y: 208, endPoint x: 462, endPoint y: 271, distance: 82.7
click at [462, 271] on img at bounding box center [521, 272] width 770 height 433
